Goal: Contribute content

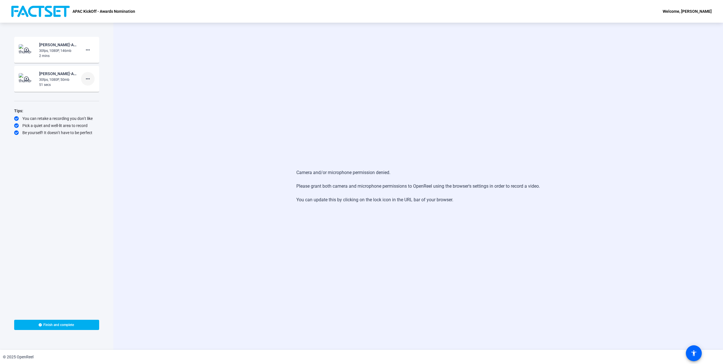
click at [86, 80] on mat-icon "more_horiz" at bounding box center [87, 78] width 7 height 7
click at [101, 106] on span "Add Notes" at bounding box center [97, 104] width 23 height 7
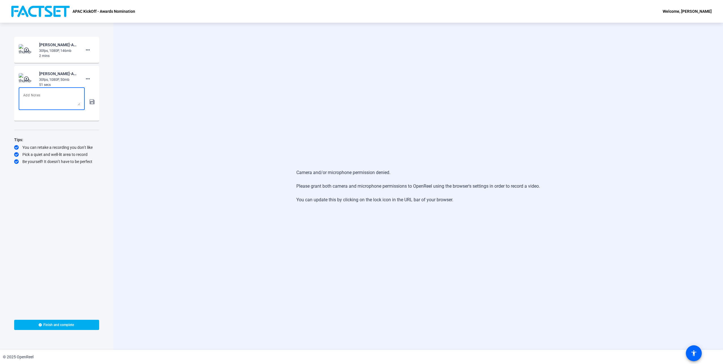
click at [62, 100] on textarea at bounding box center [51, 99] width 57 height 14
type textarea "F"
type textarea "After Bilroy video, use this second."
click at [92, 103] on mat-icon "save" at bounding box center [92, 101] width 6 height 7
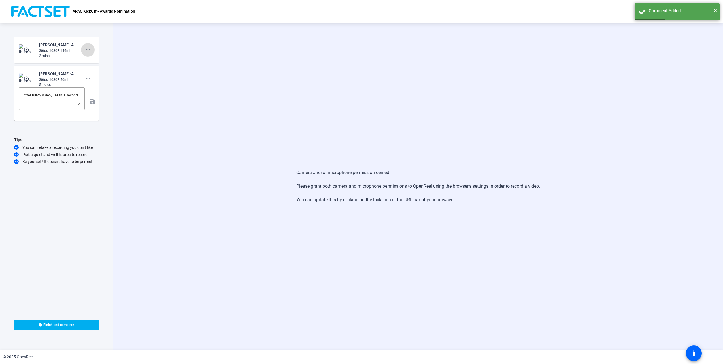
click at [88, 51] on mat-icon "more_horiz" at bounding box center [87, 49] width 7 height 7
click at [102, 78] on span "Add Notes" at bounding box center [97, 75] width 23 height 7
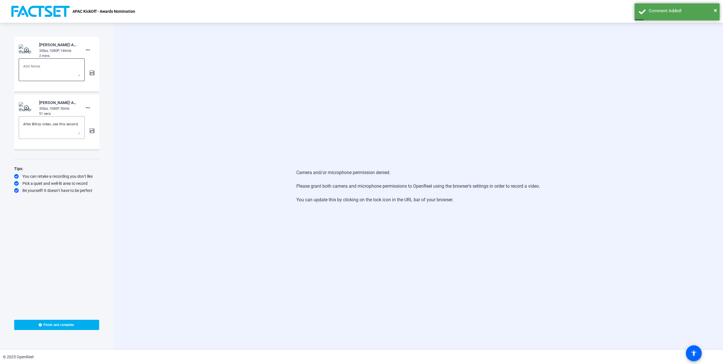
click at [57, 71] on textarea at bounding box center [51, 70] width 57 height 14
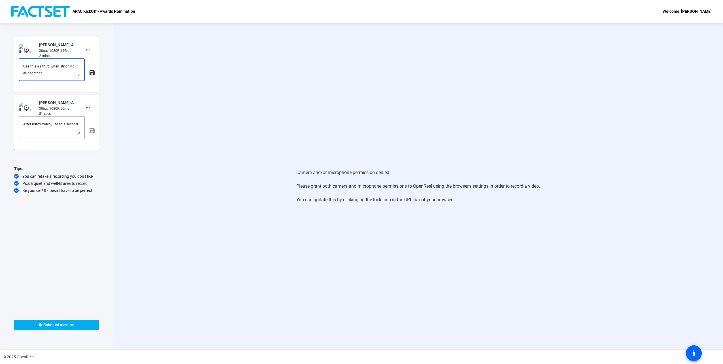
type textarea "Use this as third when stitching it all together."
click at [91, 71] on mat-icon "save" at bounding box center [92, 72] width 6 height 7
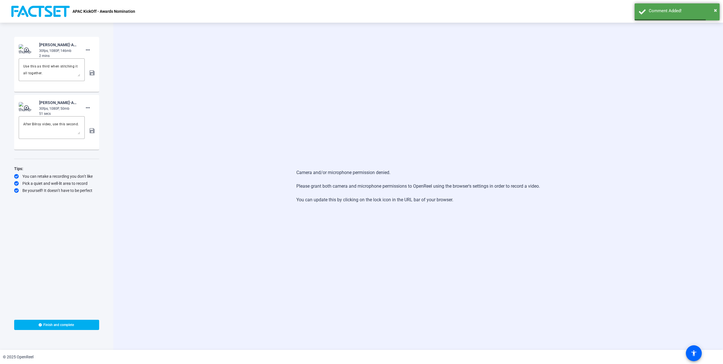
click at [127, 72] on div "Camera and/or microphone permission denied. Please grant both camera and microp…" at bounding box center [417, 186] width 609 height 327
click at [90, 107] on mat-icon "more_horiz" at bounding box center [87, 107] width 7 height 7
click at [143, 106] on div at bounding box center [361, 182] width 723 height 364
click at [86, 50] on mat-icon "more_horiz" at bounding box center [87, 49] width 7 height 7
click at [133, 52] on div at bounding box center [361, 182] width 723 height 364
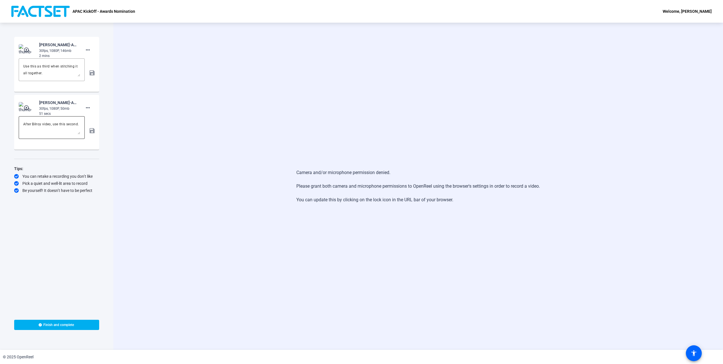
click at [79, 124] on textarea "After Bilroy video, use this second." at bounding box center [51, 128] width 57 height 14
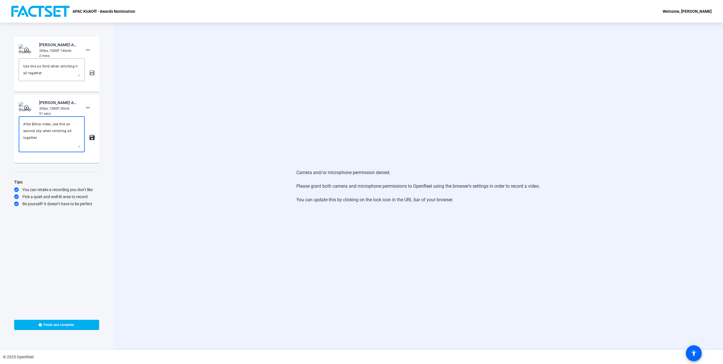
drag, startPoint x: 79, startPoint y: 133, endPoint x: 86, endPoint y: 149, distance: 17.6
click at [86, 149] on div "After Bilroy video, use this as second clip when stitching all together. save" at bounding box center [57, 137] width 76 height 42
type textarea "After Bilroy video, use this as second clip when stitching all together."
click at [49, 67] on textarea "Use this as third when stitching it all together." at bounding box center [51, 70] width 57 height 14
type textarea "Use this as third clip when stitching it all together."
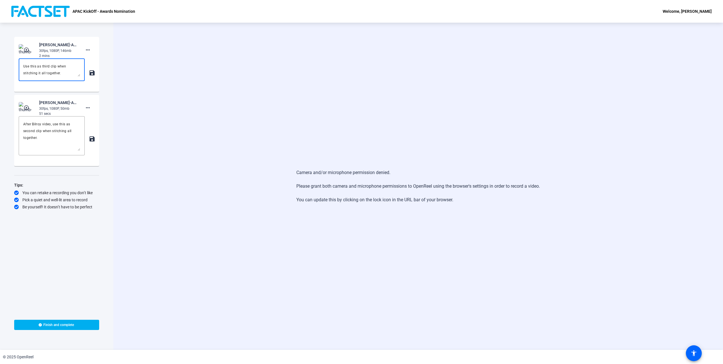
click at [221, 122] on div "Camera and/or microphone permission denied. Please grant both camera and microp…" at bounding box center [417, 186] width 609 height 327
click at [59, 322] on span at bounding box center [56, 325] width 85 height 14
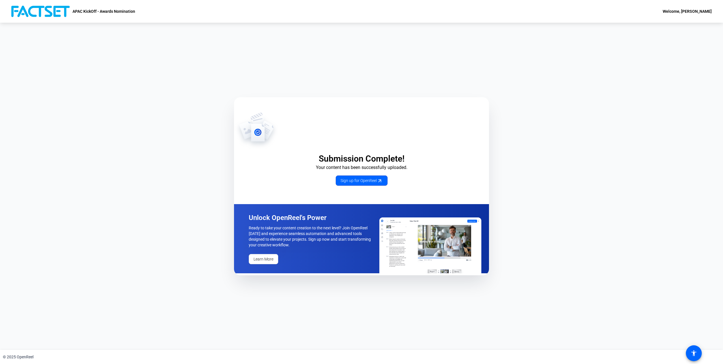
click at [703, 12] on div "Welcome, [PERSON_NAME]" at bounding box center [686, 11] width 49 height 7
click at [107, 51] on div at bounding box center [361, 182] width 723 height 364
